Goal: Information Seeking & Learning: Learn about a topic

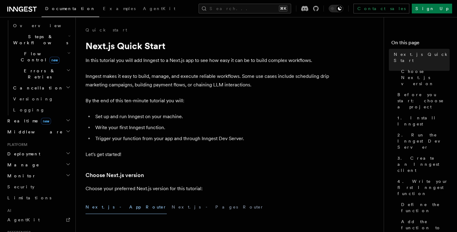
scroll to position [193, 0]
click at [21, 192] on link "Limitations" at bounding box center [38, 197] width 67 height 11
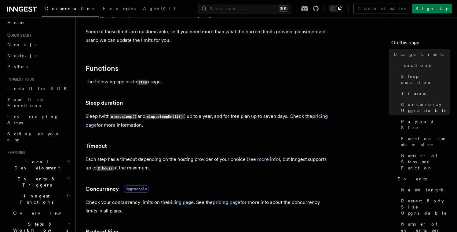
scroll to position [4, 0]
click at [28, 177] on span "Events & Triggers" at bounding box center [36, 183] width 62 height 12
click at [29, 195] on span "Overview" at bounding box center [44, 197] width 63 height 5
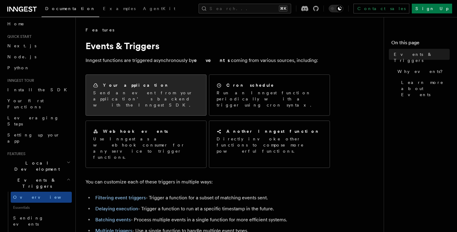
click at [187, 79] on div "Your application Send an event from your application’s backend with the Inngest…" at bounding box center [146, 95] width 120 height 41
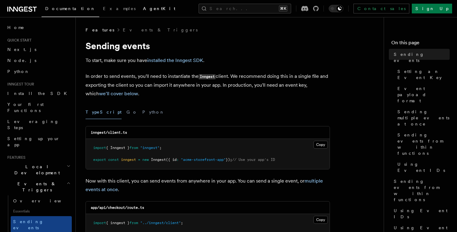
click at [139, 12] on link "AgentKit" at bounding box center [159, 9] width 40 height 15
